Goal: Transaction & Acquisition: Purchase product/service

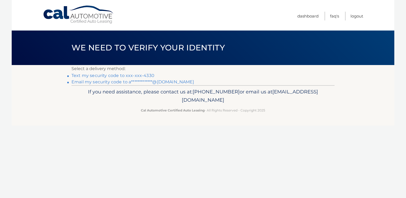
click at [138, 75] on link "Text my security code to xxx-xxx-4330" at bounding box center [113, 75] width 83 height 5
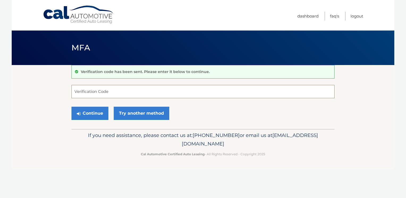
click at [130, 92] on input "Verification Code" at bounding box center [203, 91] width 263 height 13
type input "100510"
click at [72, 107] on button "Continue" at bounding box center [90, 113] width 37 height 13
click at [91, 114] on button "Continue" at bounding box center [90, 113] width 37 height 13
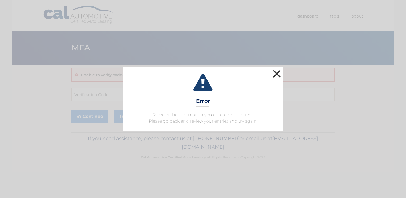
drag, startPoint x: 277, startPoint y: 75, endPoint x: 268, endPoint y: 72, distance: 9.8
click at [277, 75] on button "×" at bounding box center [277, 74] width 11 height 11
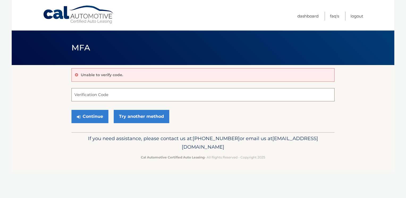
click at [142, 91] on input "Verification Code" at bounding box center [203, 94] width 263 height 13
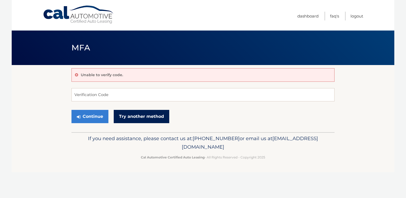
click at [134, 115] on link "Try another method" at bounding box center [142, 116] width 56 height 13
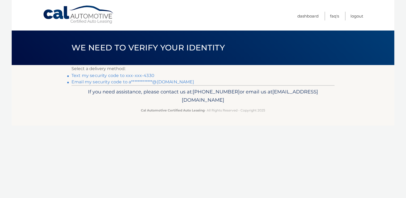
click at [118, 76] on link "Text my security code to xxx-xxx-4330" at bounding box center [113, 75] width 83 height 5
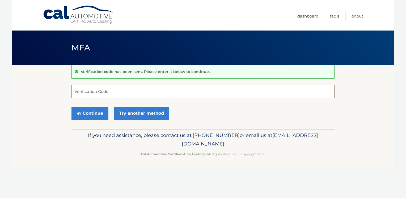
click at [112, 92] on input "Verification Code" at bounding box center [203, 91] width 263 height 13
type input "250157"
click at [86, 114] on button "Continue" at bounding box center [90, 113] width 37 height 13
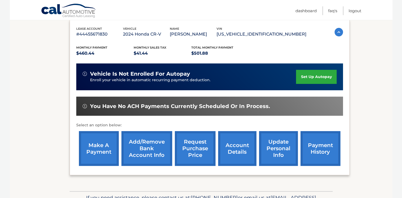
scroll to position [91, 0]
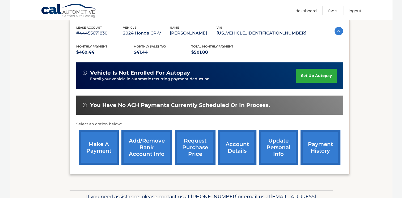
click at [95, 155] on link "make a payment" at bounding box center [99, 147] width 40 height 35
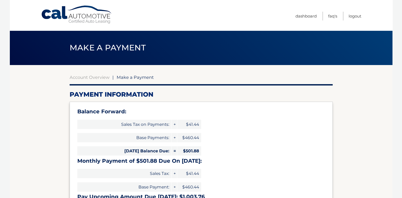
select select "YjcyYWViNjgtZTVhZi00MDMxLThiOTEtNmJlMTFmYmE0MTRl"
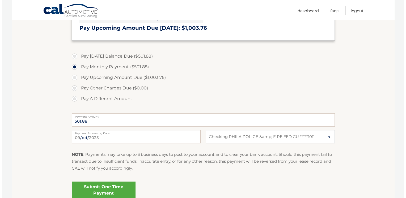
scroll to position [188, 0]
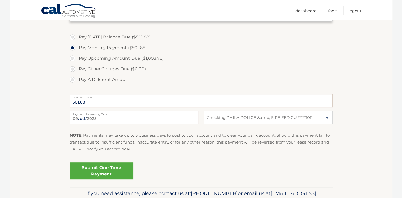
click at [107, 170] on link "Submit One Time Payment" at bounding box center [102, 171] width 64 height 17
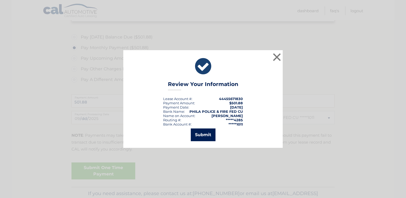
click at [206, 135] on button "Submit" at bounding box center [203, 135] width 25 height 13
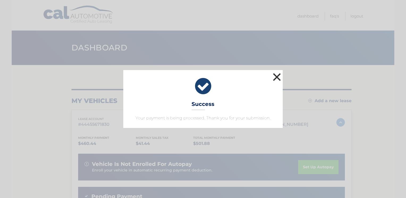
click at [277, 74] on button "×" at bounding box center [277, 77] width 11 height 11
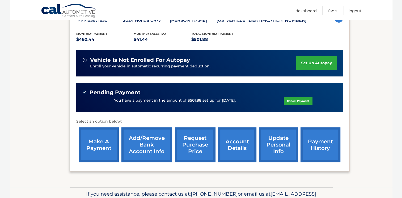
scroll to position [110, 0]
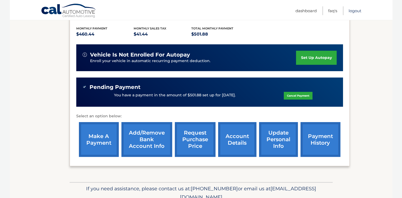
click at [356, 10] on link "Logout" at bounding box center [355, 10] width 13 height 9
